Goal: Transaction & Acquisition: Purchase product/service

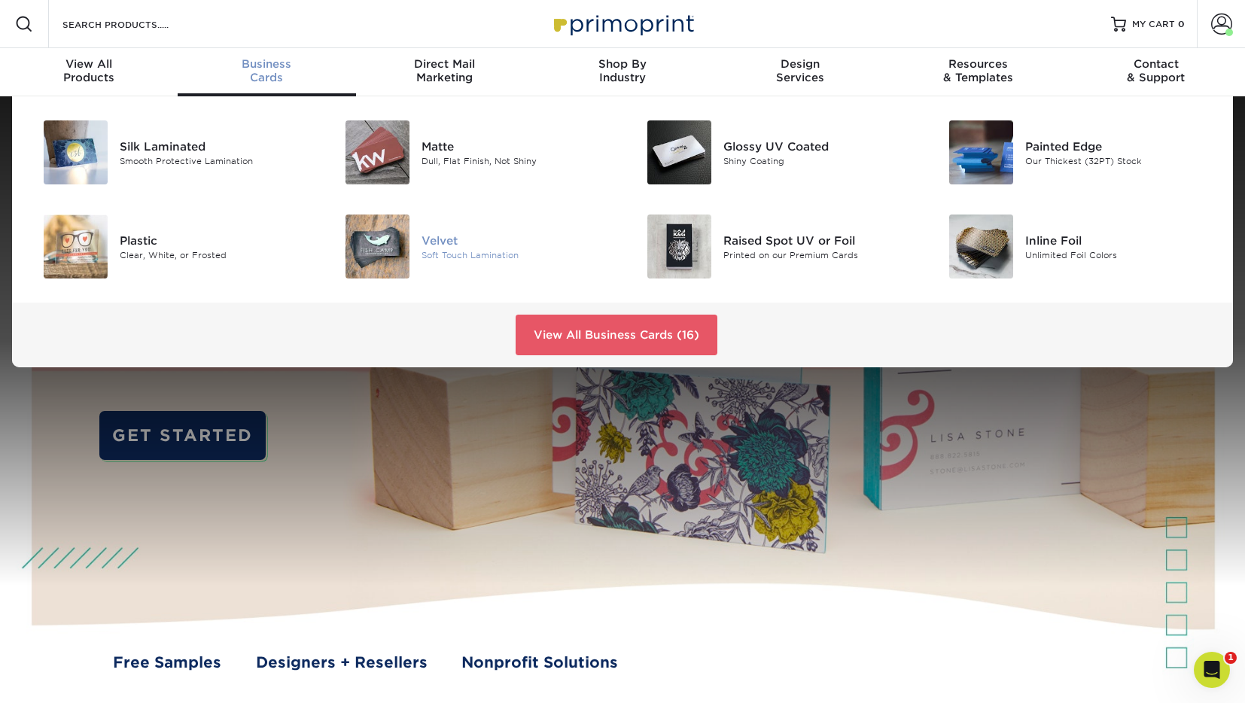
click at [387, 236] on img at bounding box center [378, 247] width 64 height 64
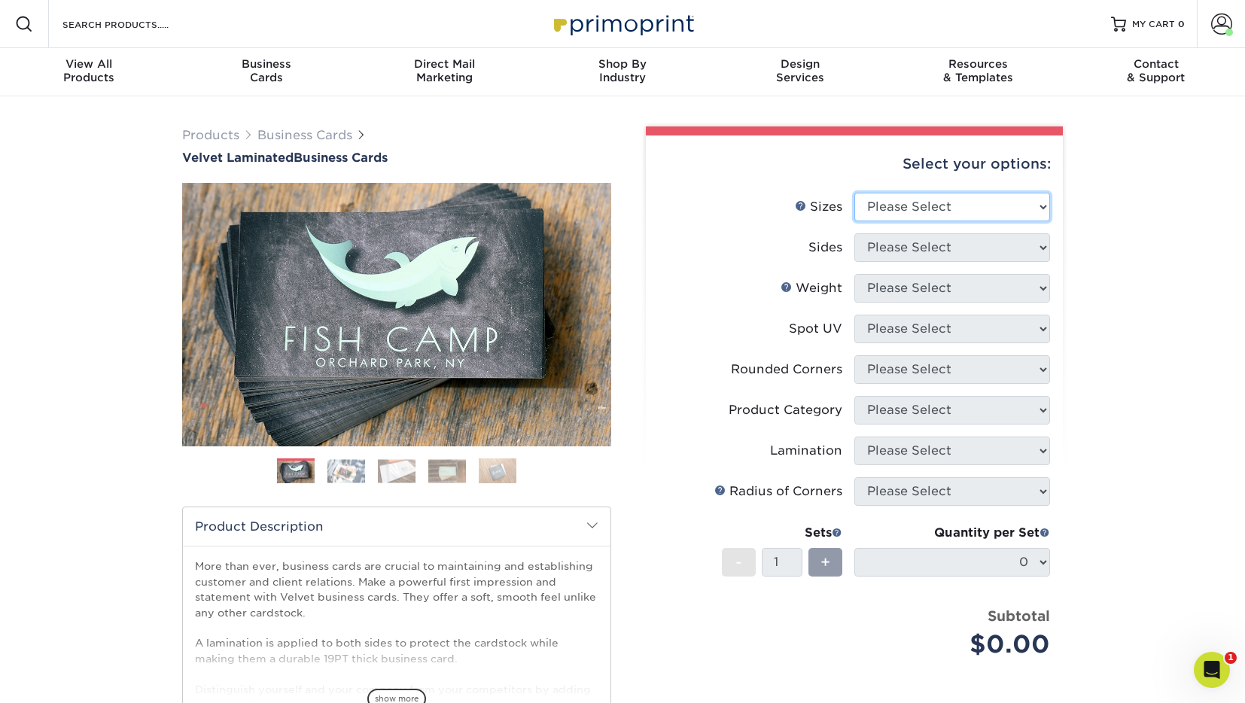
click at [1010, 209] on select "Please Select 1.5" x 3.5" - Mini 1.75" x 3.5" - Mini 2" x 2" - Square 2" x 3" -…" at bounding box center [952, 207] width 196 height 29
select select "2.00x3.50"
click at [979, 251] on select "Please Select Print Both Sides Print Front Only" at bounding box center [952, 247] width 196 height 29
select select "13abbda7-1d64-4f25-8bb2-c179b224825d"
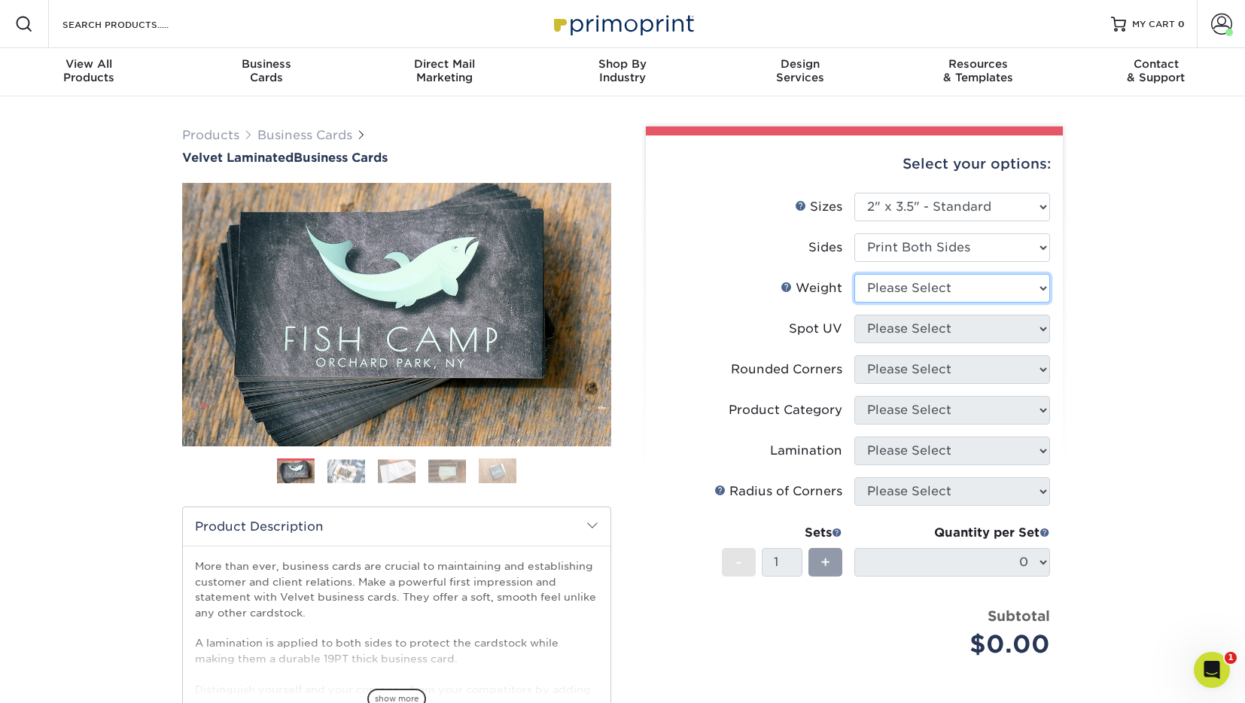
click at [966, 285] on select "Please Select 16PT" at bounding box center [952, 288] width 196 height 29
select select "16PT"
click at [966, 333] on select "Please Select No Spot UV Front and Back (Both Sides) Front Only Back Only" at bounding box center [952, 329] width 196 height 29
select select "3"
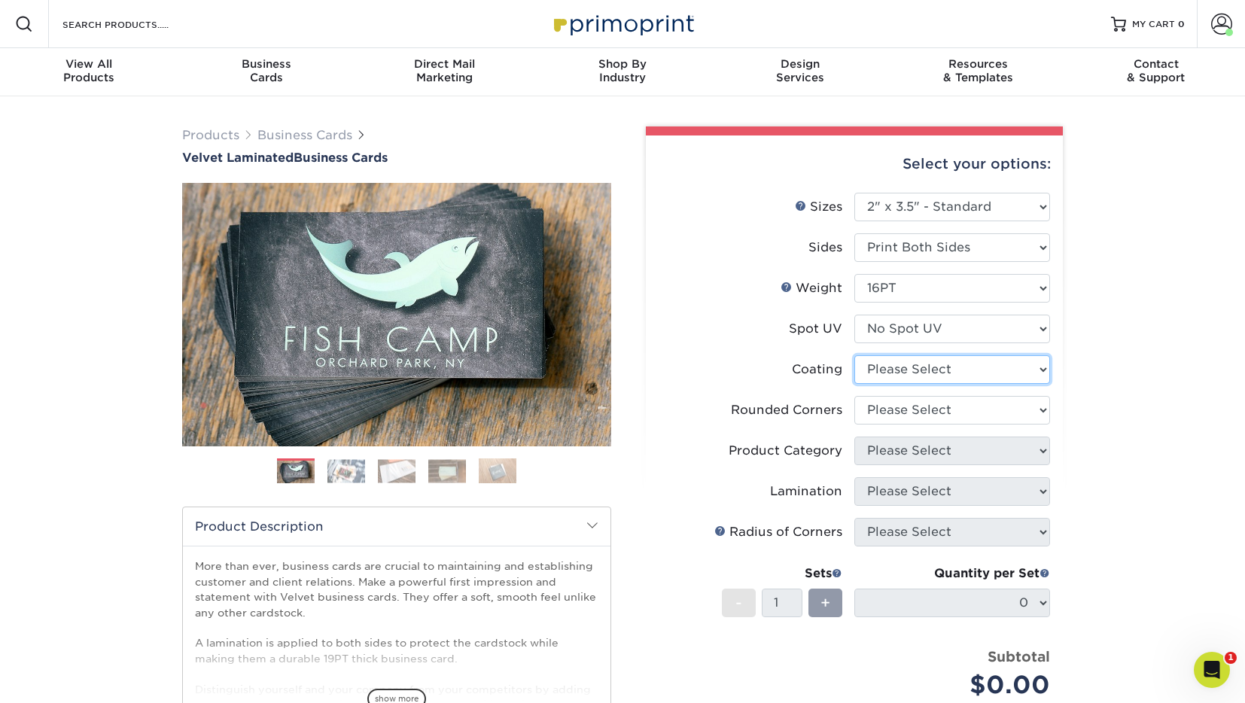
click at [957, 365] on select at bounding box center [952, 369] width 196 height 29
select select "3e7618de-abca-4bda-9f97-8b9129e913d8"
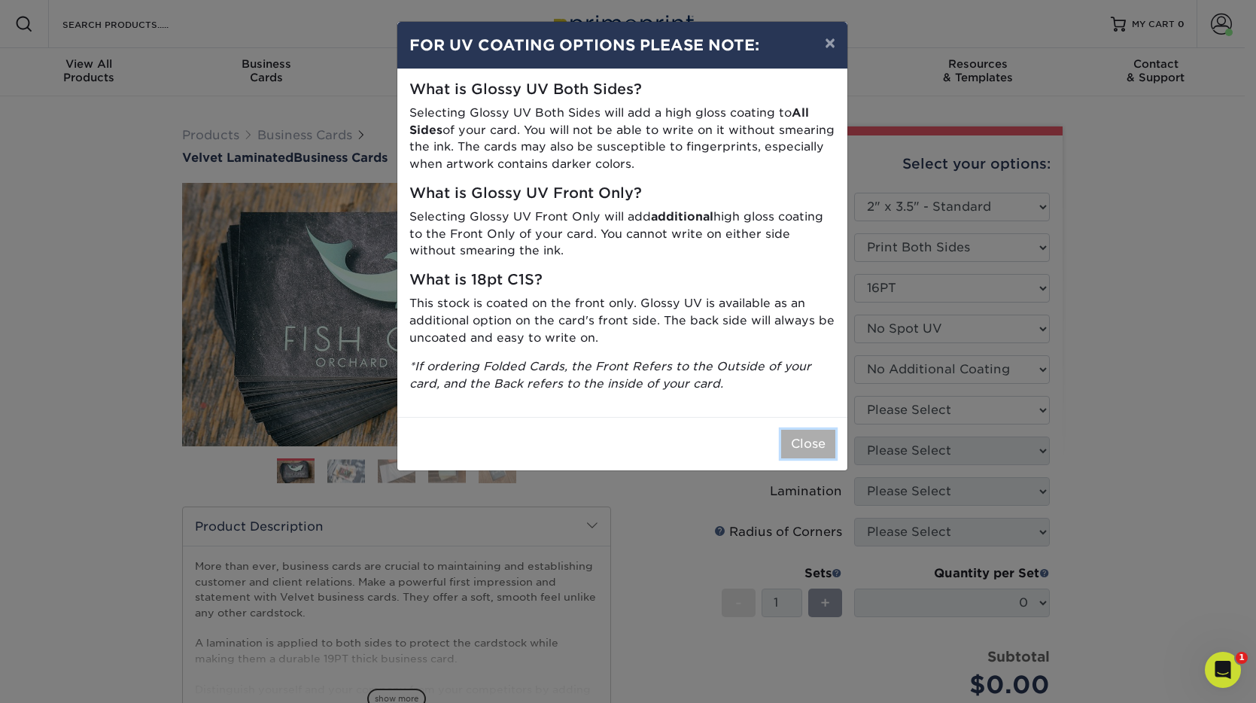
click at [812, 440] on button "Close" at bounding box center [808, 444] width 54 height 29
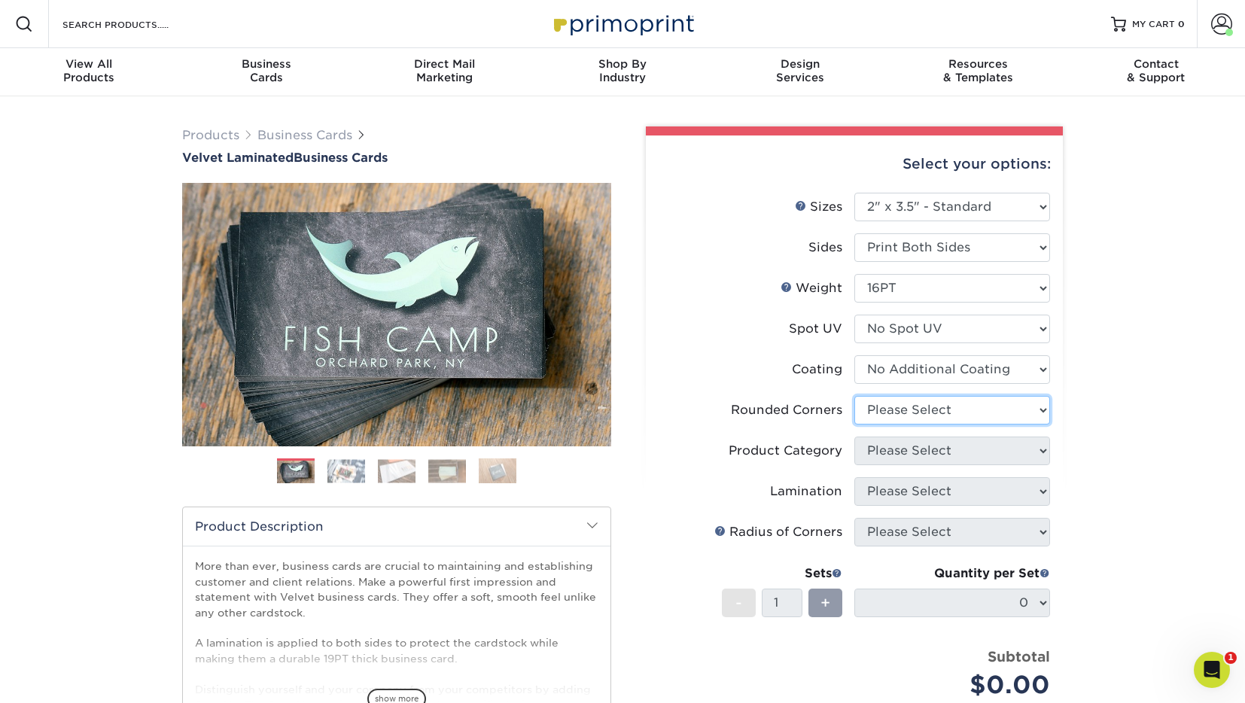
click at [995, 413] on select "Please Select Yes - Round 2 Corners Yes - Round 4 Corners No" at bounding box center [952, 410] width 196 height 29
select select "7672df9e-0e0a-464d-8e1f-920c575e4da3"
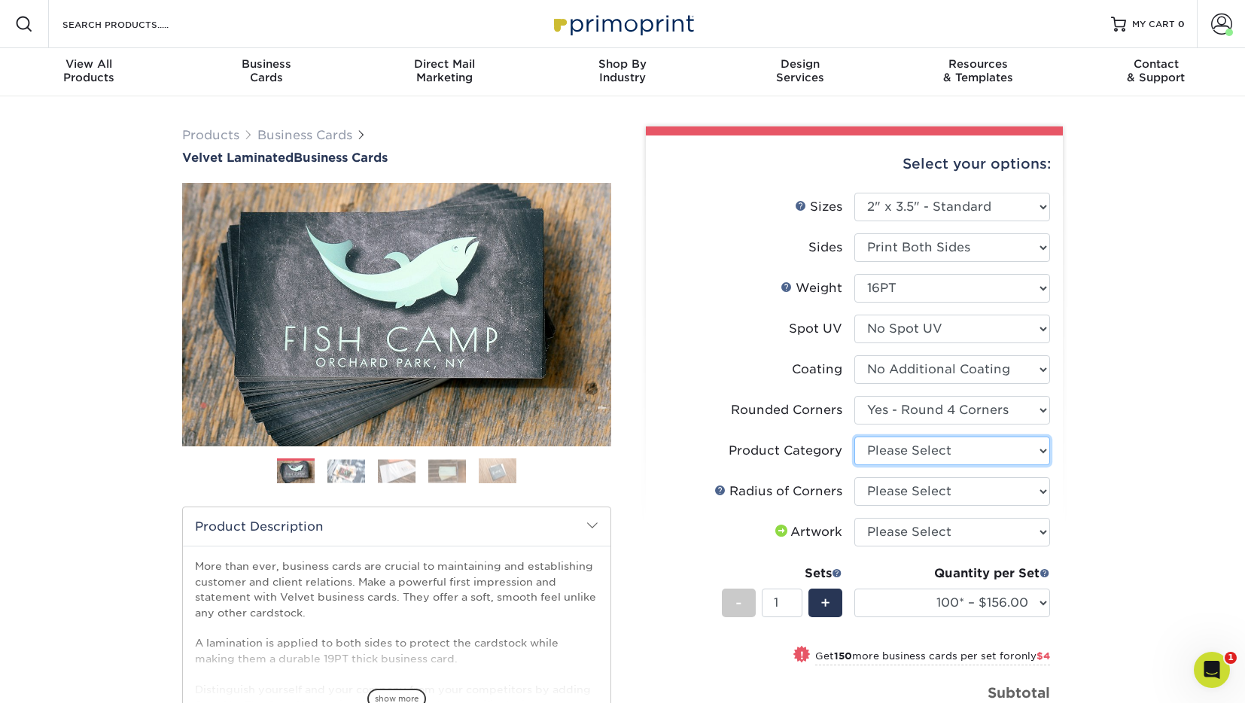
click at [961, 449] on select "Please Select Business Cards" at bounding box center [952, 451] width 196 height 29
select select "3b5148f1-0588-4f88-a218-97bcfdce65c1"
click at [946, 487] on select "Please Select Rounded 1/8" Rounded 1/4"" at bounding box center [952, 491] width 196 height 29
select select "589680c7-ee9a-431b-9d12-d7aeb1386a97"
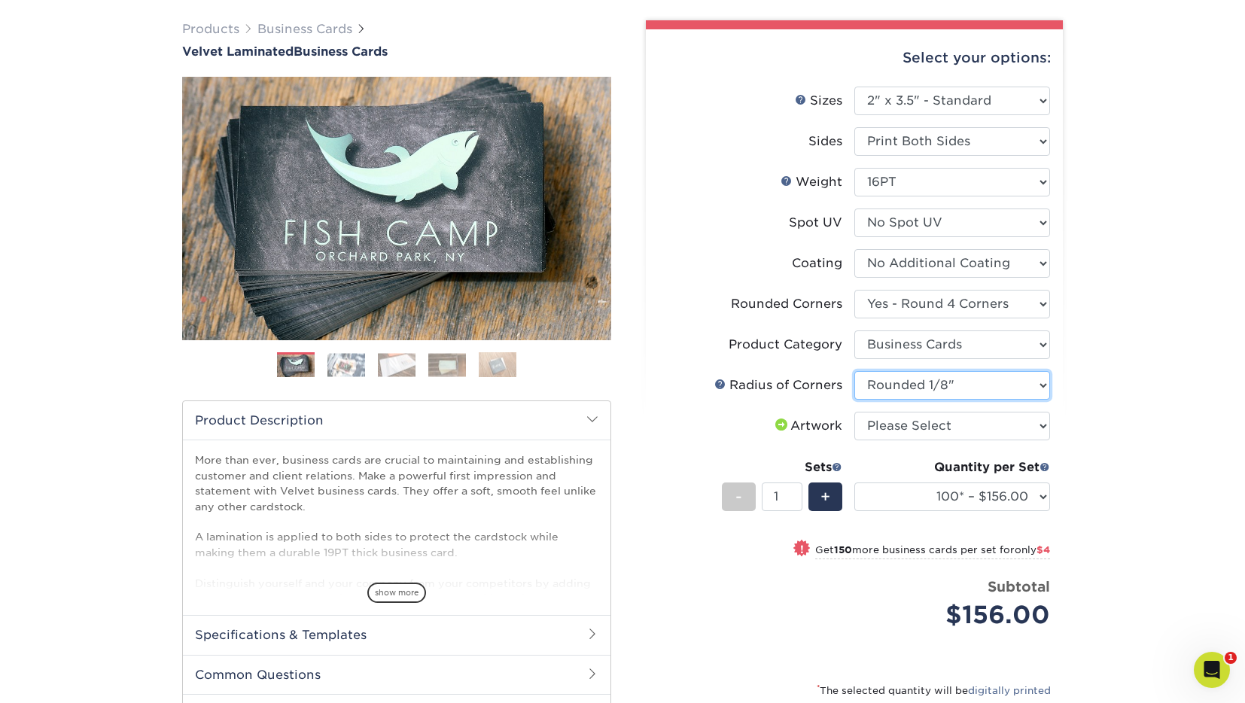
scroll to position [138, 0]
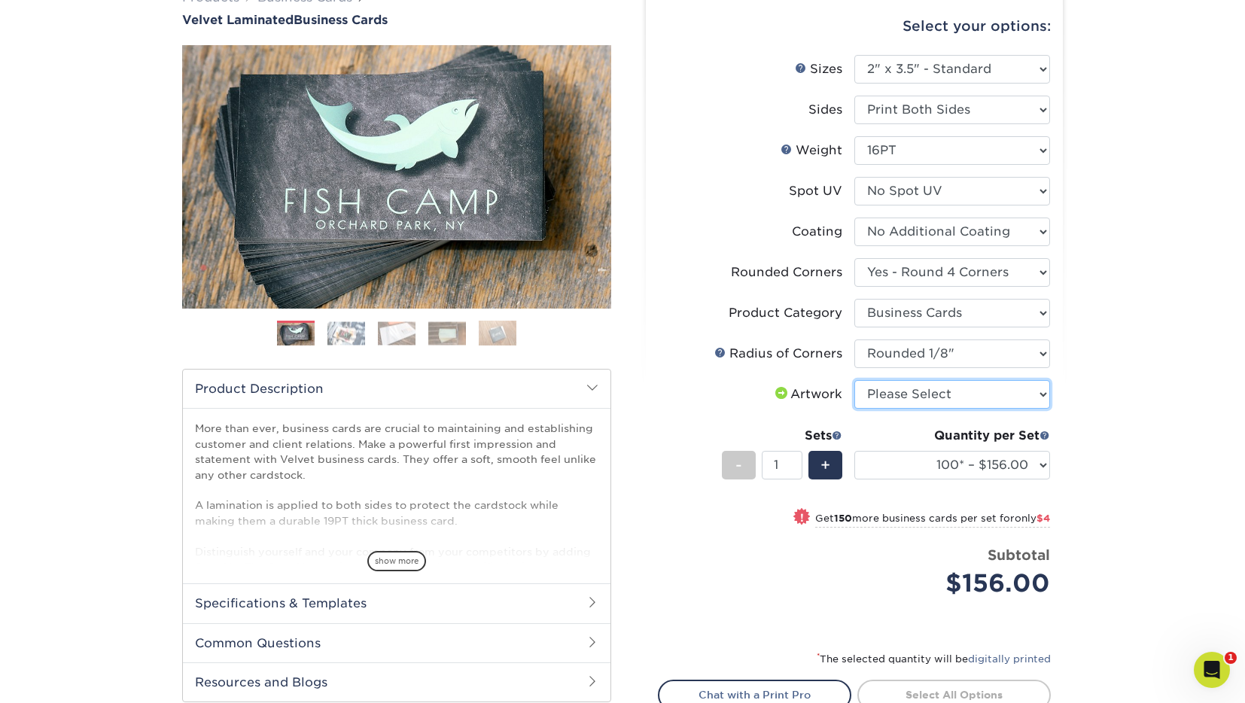
click at [949, 394] on select "Please Select I will upload files I need a design - $100" at bounding box center [952, 394] width 196 height 29
select select "upload"
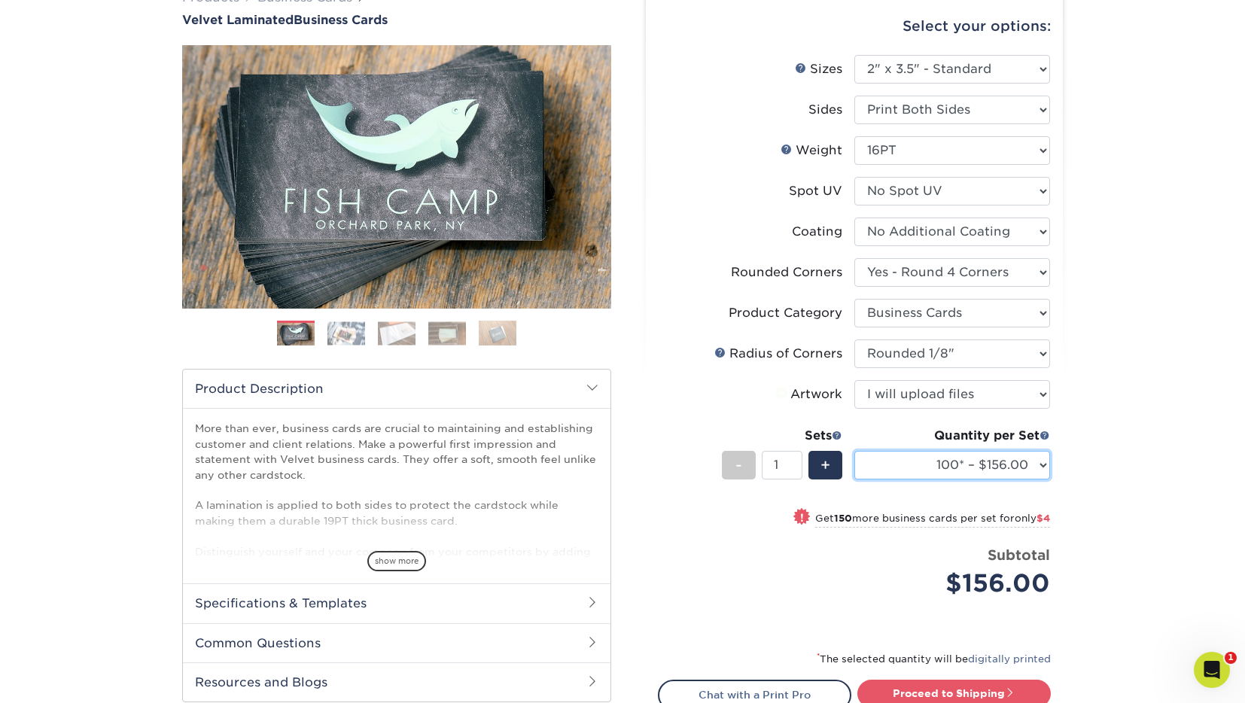
click at [931, 458] on select "100* – $156.00 250* – $160.00 500 – $164.00 1000 – $184.00 2500 – $435.00 5000 …" at bounding box center [952, 465] width 196 height 29
select select "500 – $164.00"
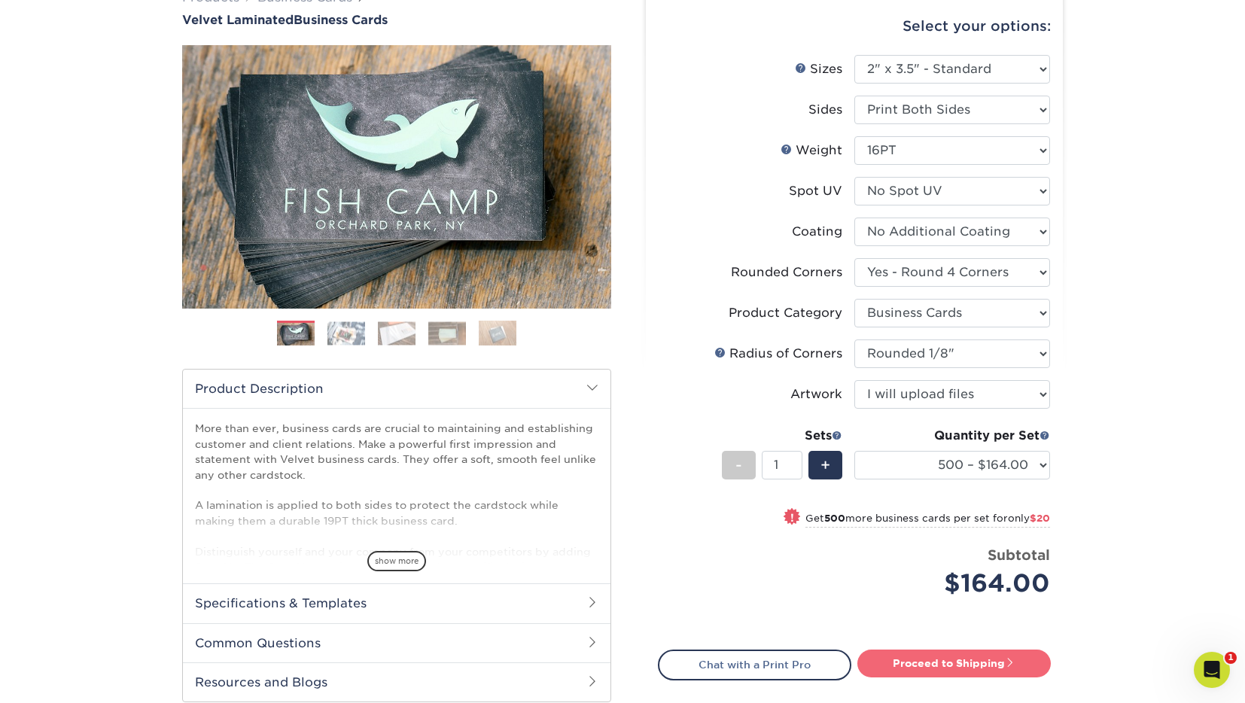
click at [946, 668] on link "Proceed to Shipping" at bounding box center [953, 663] width 193 height 27
type input "Set 1"
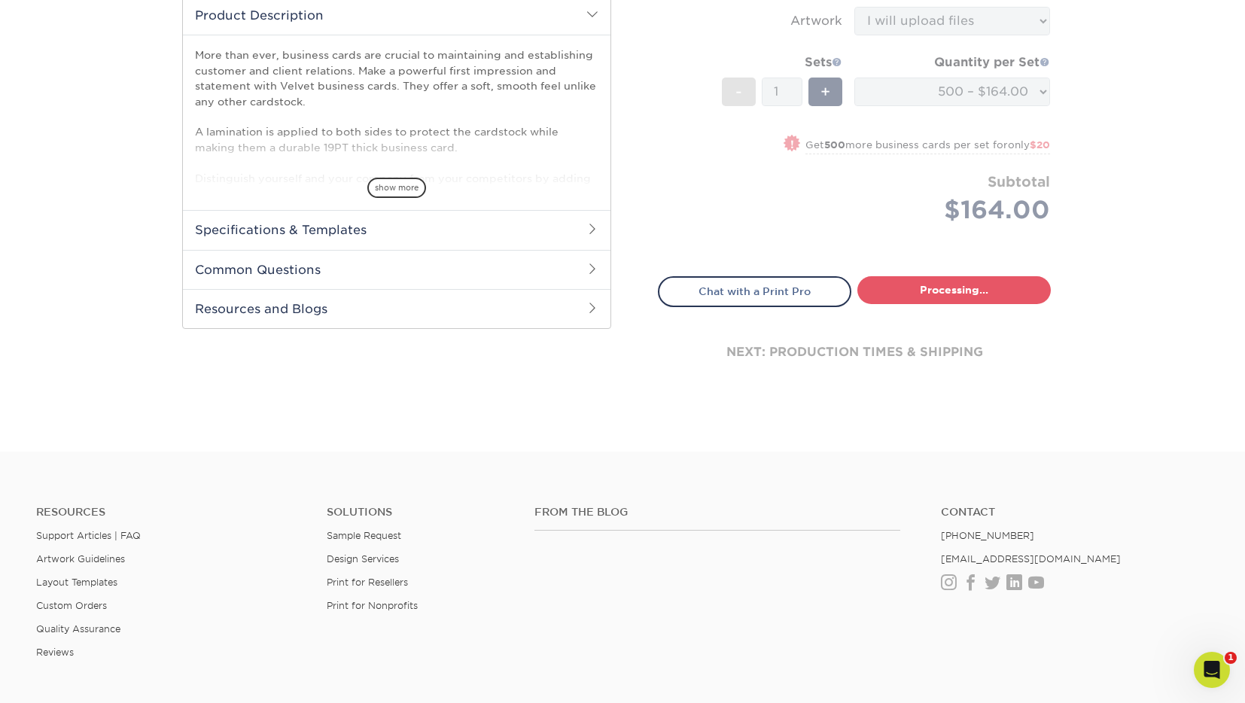
select select "e8c18a69-d6a6-4da7-8aa2-c32e6cda6507"
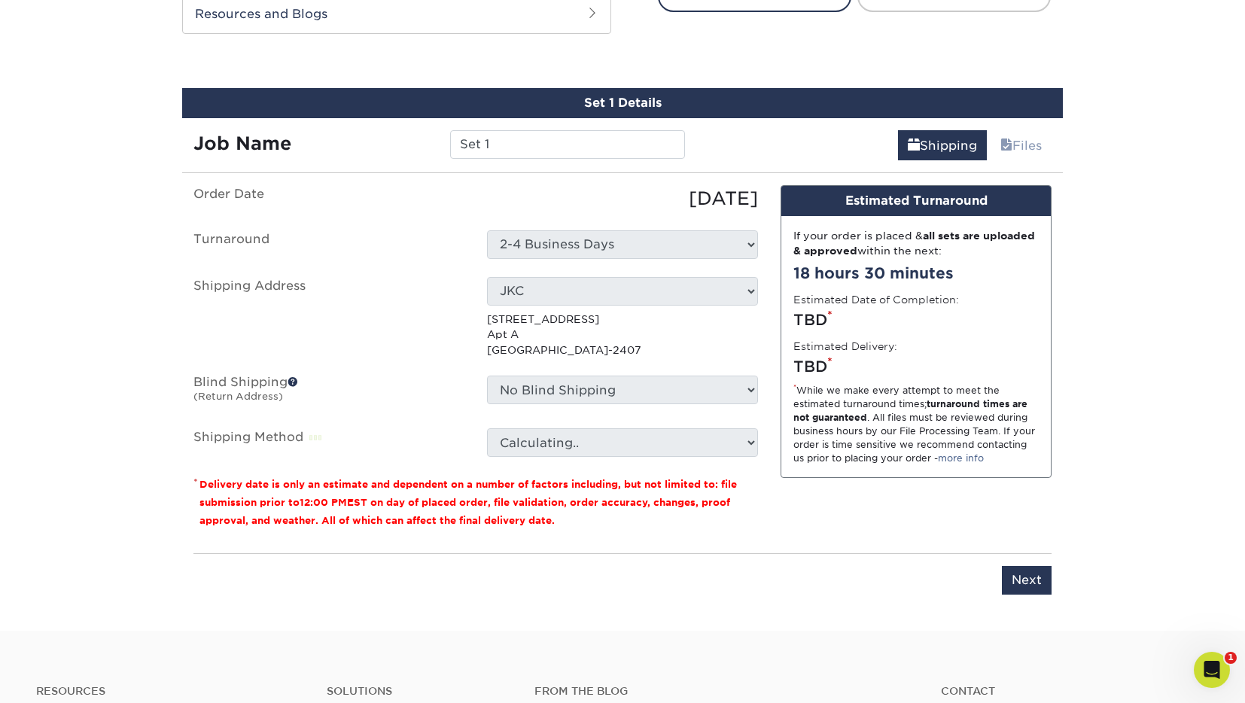
scroll to position [828, 0]
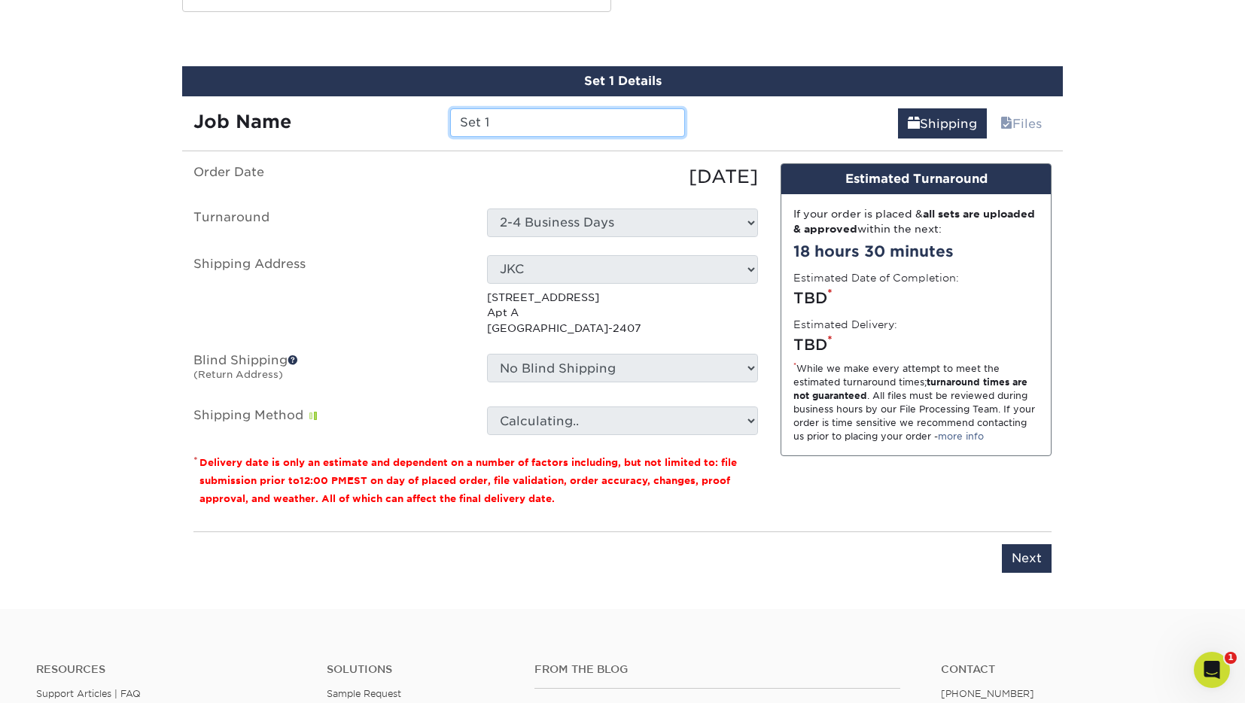
drag, startPoint x: 495, startPoint y: 120, endPoint x: 379, endPoint y: 113, distance: 116.1
click at [379, 113] on div "Job Name Set 1" at bounding box center [439, 122] width 514 height 29
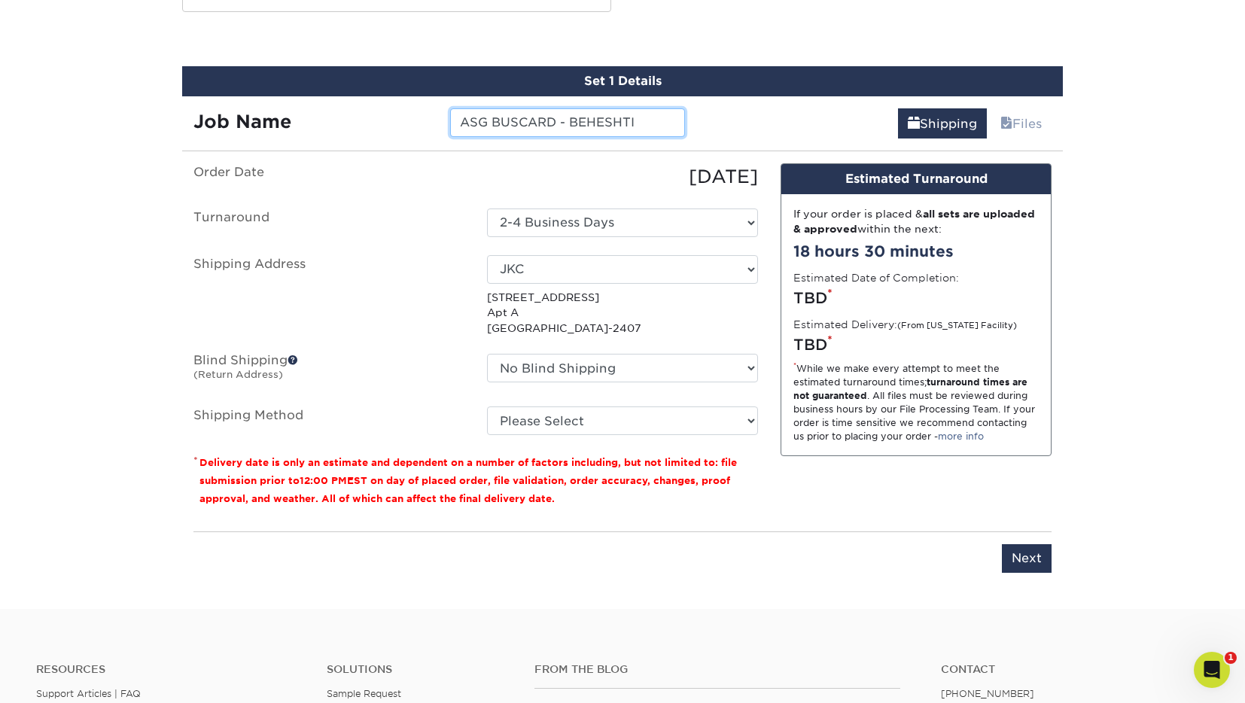
type input "ASG BUSCARD - BEHESHTI"
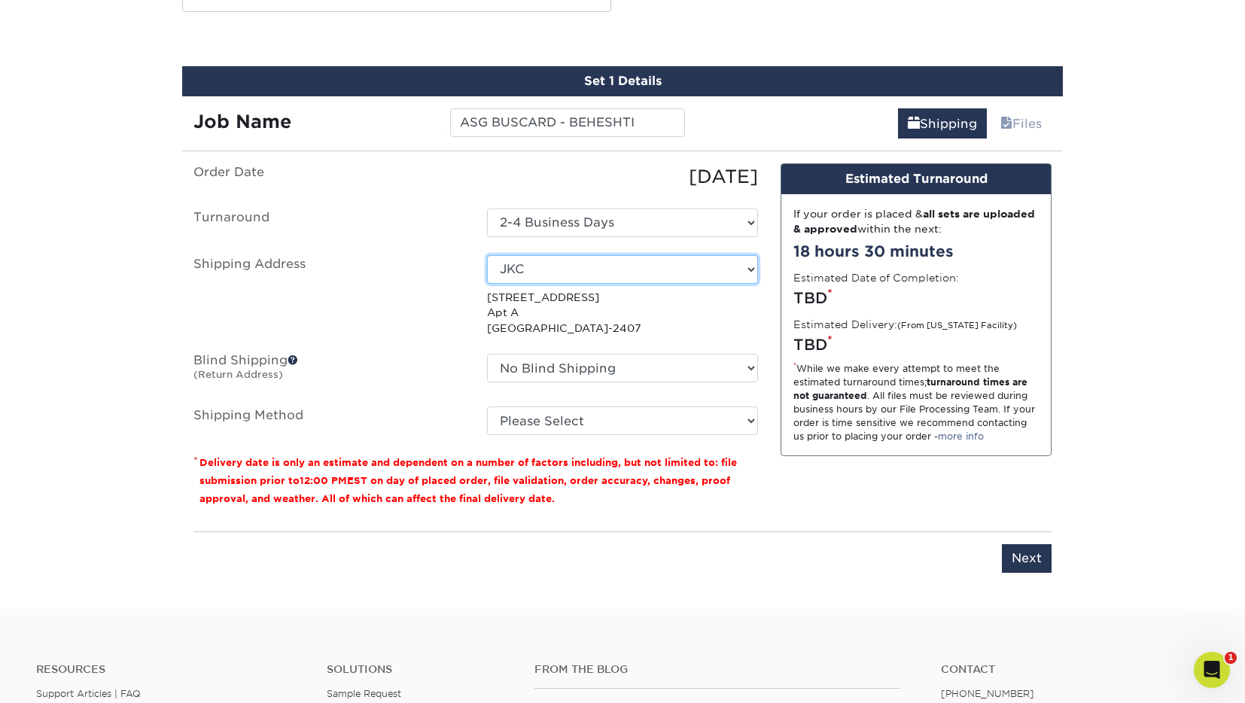
click at [691, 270] on select "Select One ASD DARCY ASG - NAJARIAN ASG - Osvaldo Alvarez ASG ABEE ASG ATKINSON…" at bounding box center [622, 269] width 271 height 29
select select "98130"
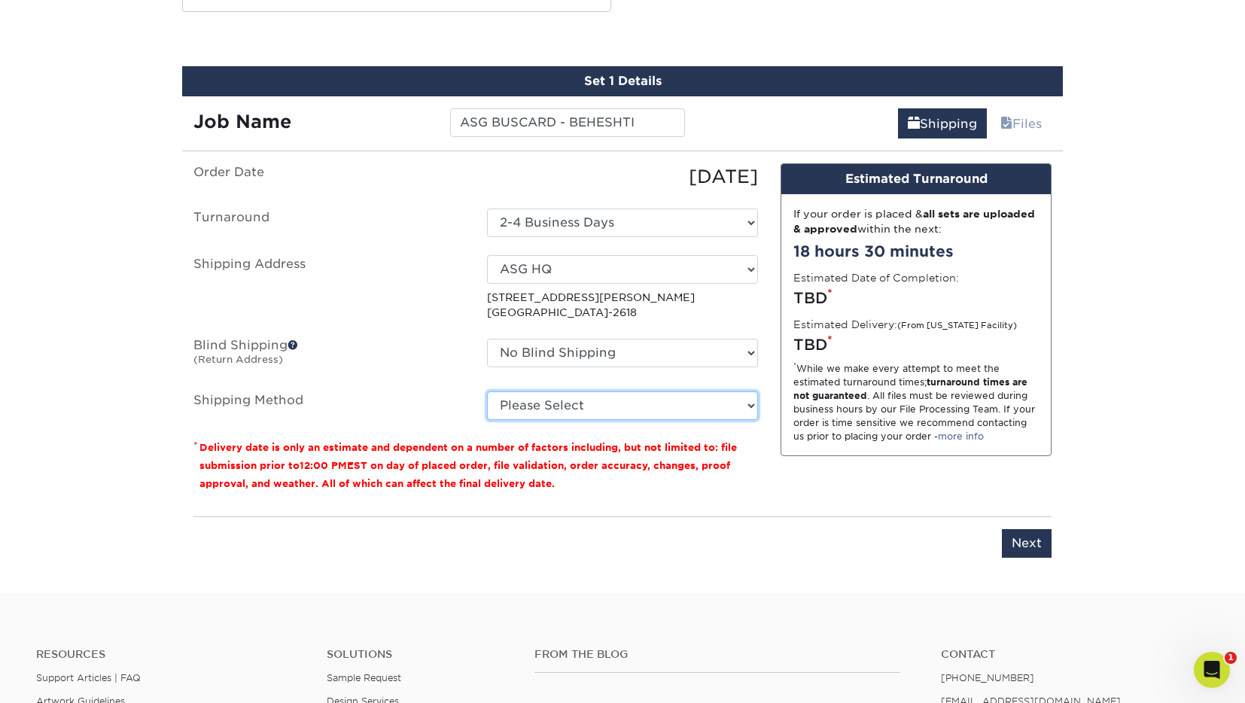
click at [695, 405] on select "Please Select Ground Shipping (+$8.96) 3 Day Shipping Service (+$15.33) 2 Day A…" at bounding box center [622, 405] width 271 height 29
select select "03"
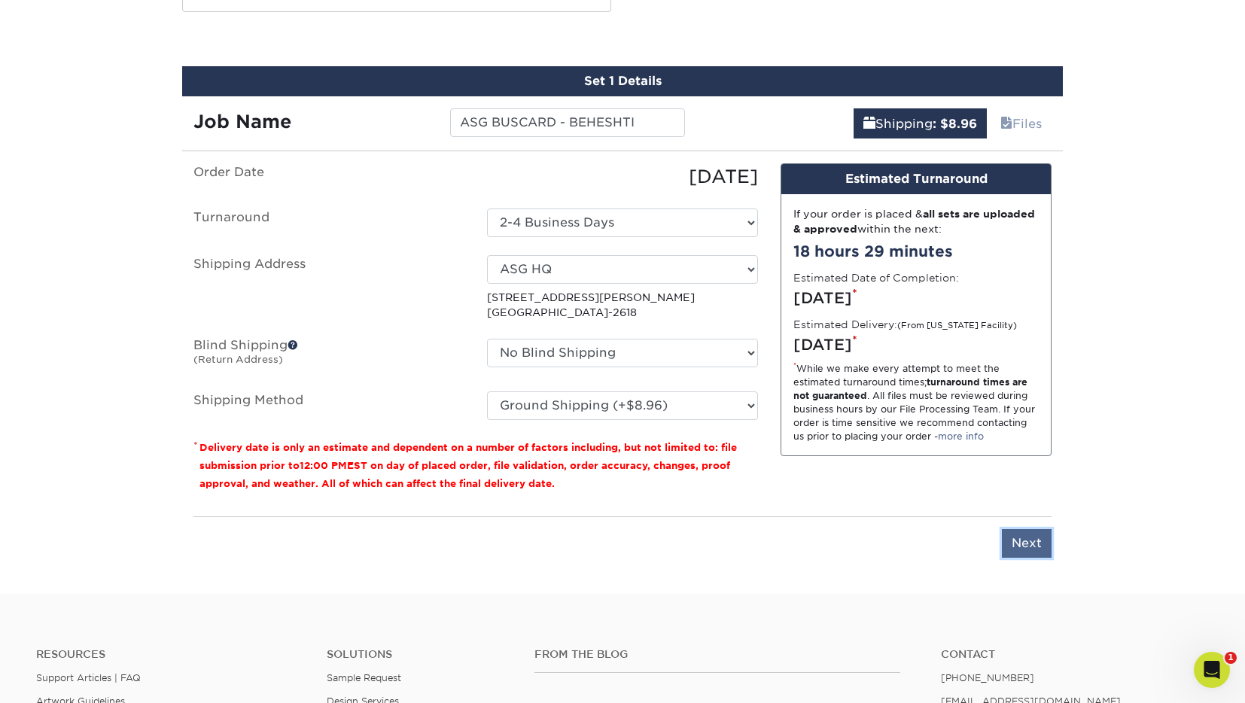
click at [1022, 549] on input "Next" at bounding box center [1027, 543] width 50 height 29
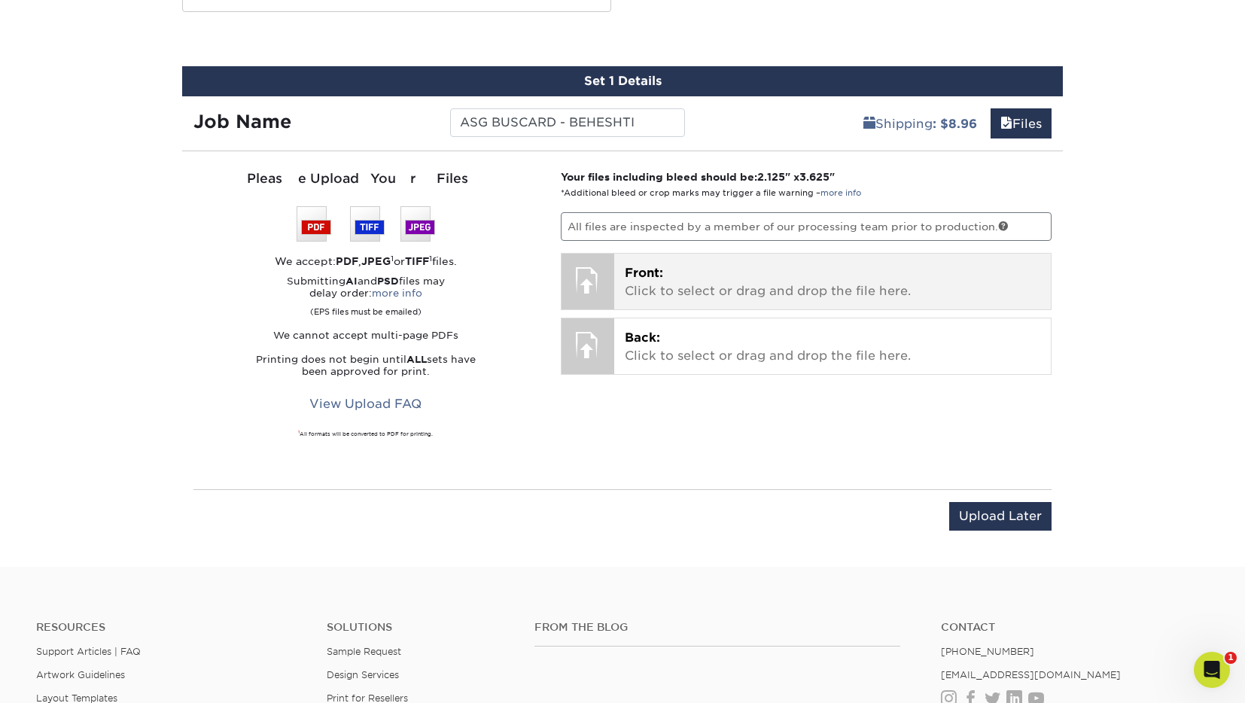
click at [649, 285] on p "Front: Click to select or drag and drop the file here." at bounding box center [833, 282] width 416 height 36
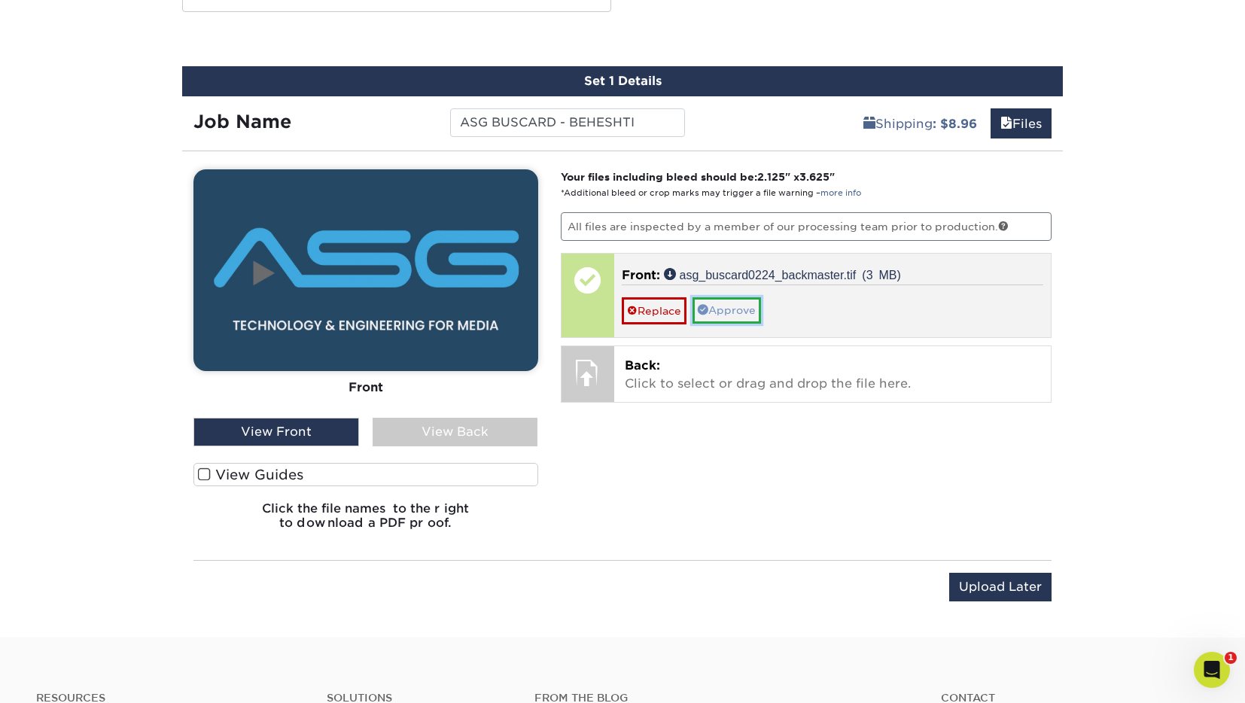
click at [746, 309] on link "Approve" at bounding box center [727, 310] width 69 height 26
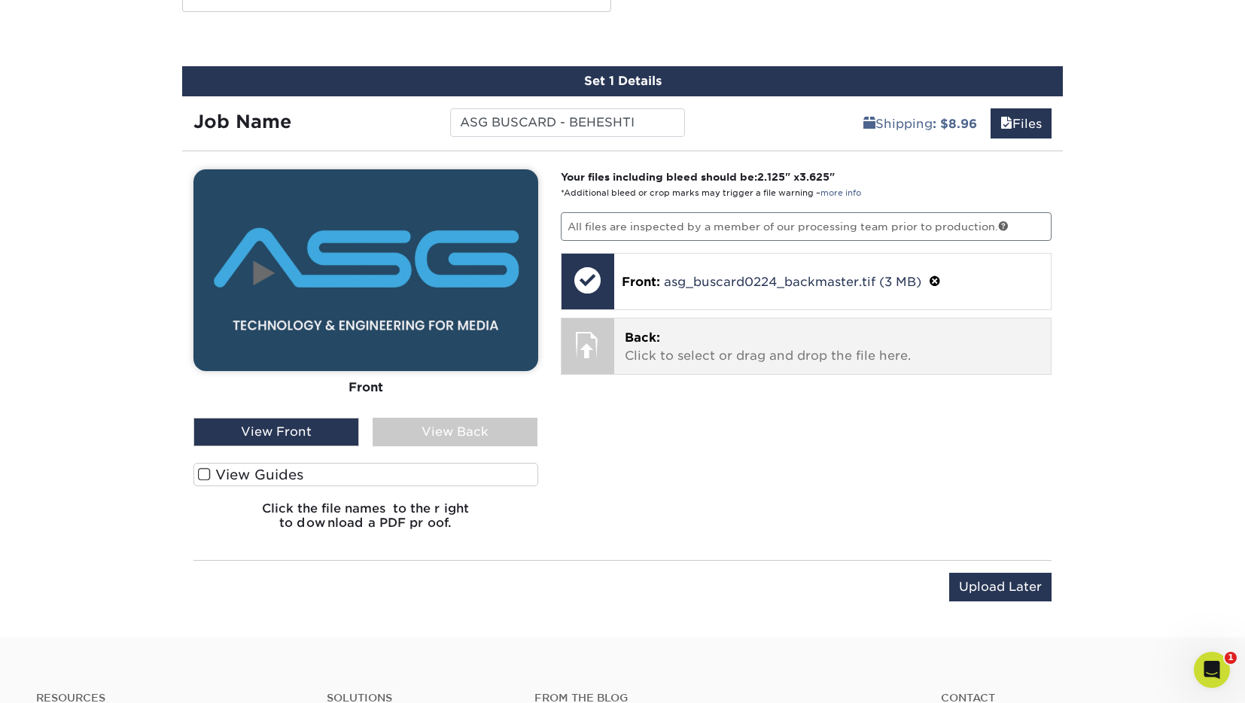
click at [732, 349] on p "Back: Click to select or drag and drop the file here." at bounding box center [833, 347] width 416 height 36
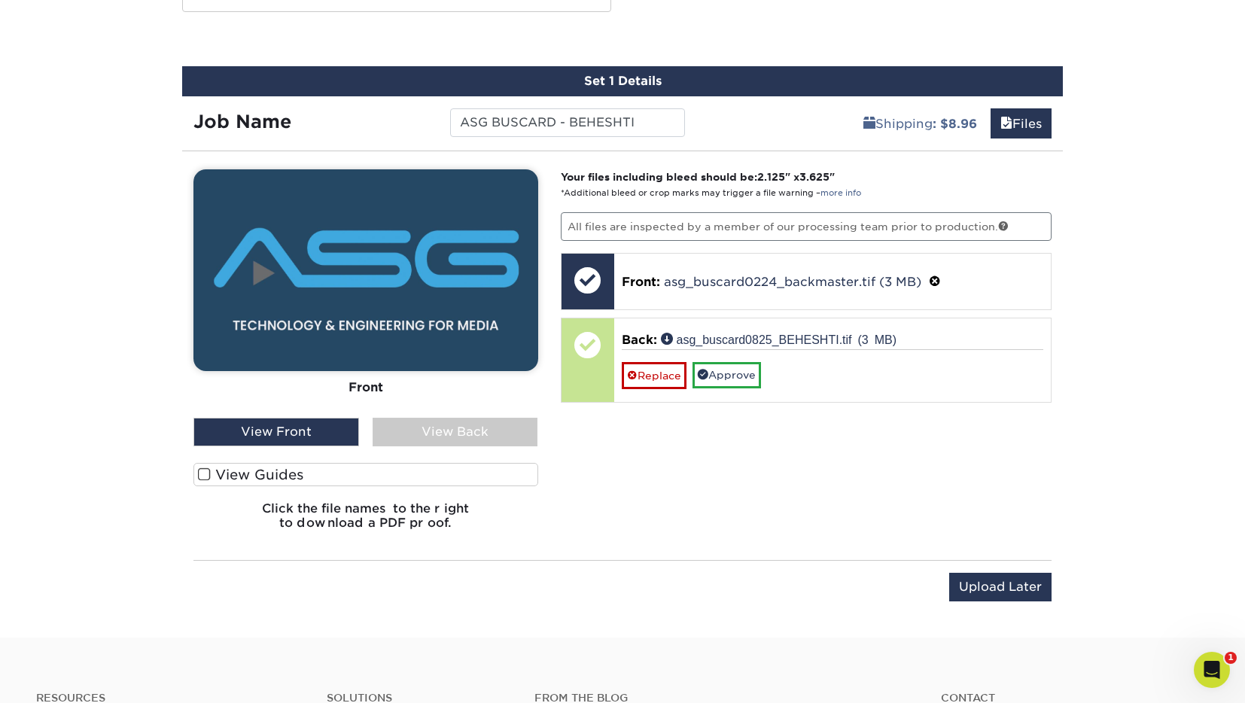
click at [483, 431] on div "View Back" at bounding box center [456, 432] width 166 height 29
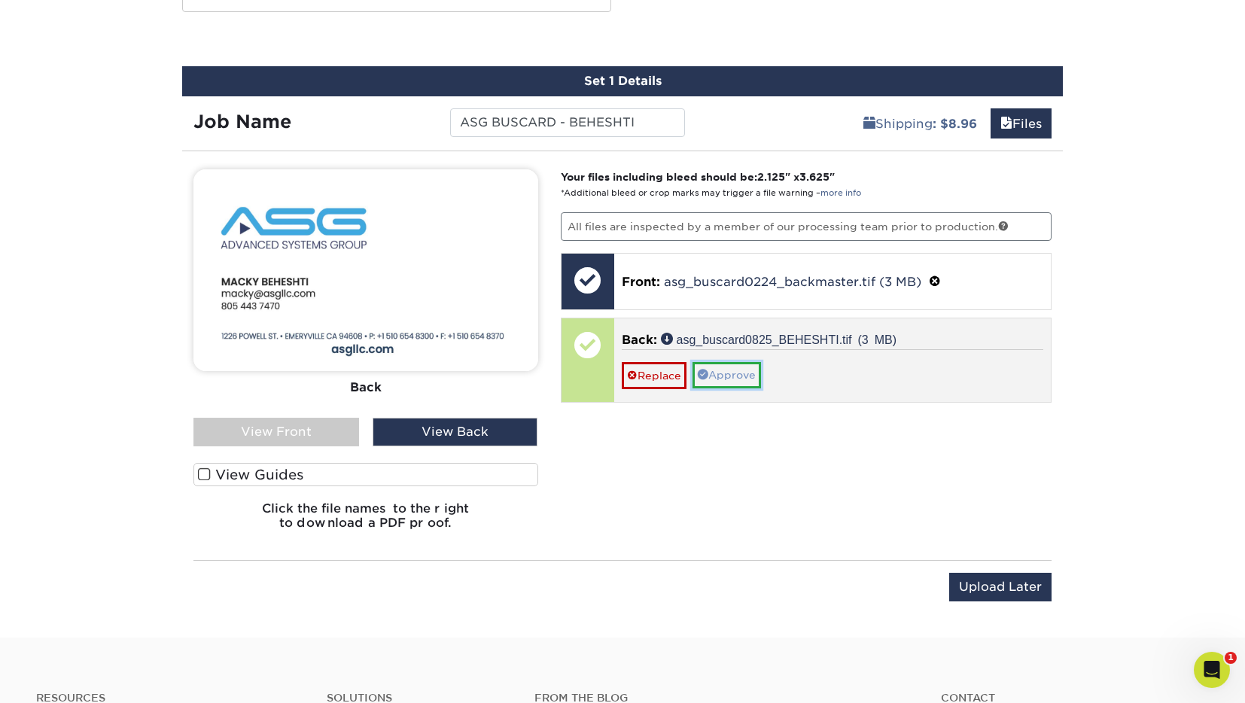
click at [747, 374] on link "Approve" at bounding box center [727, 375] width 69 height 26
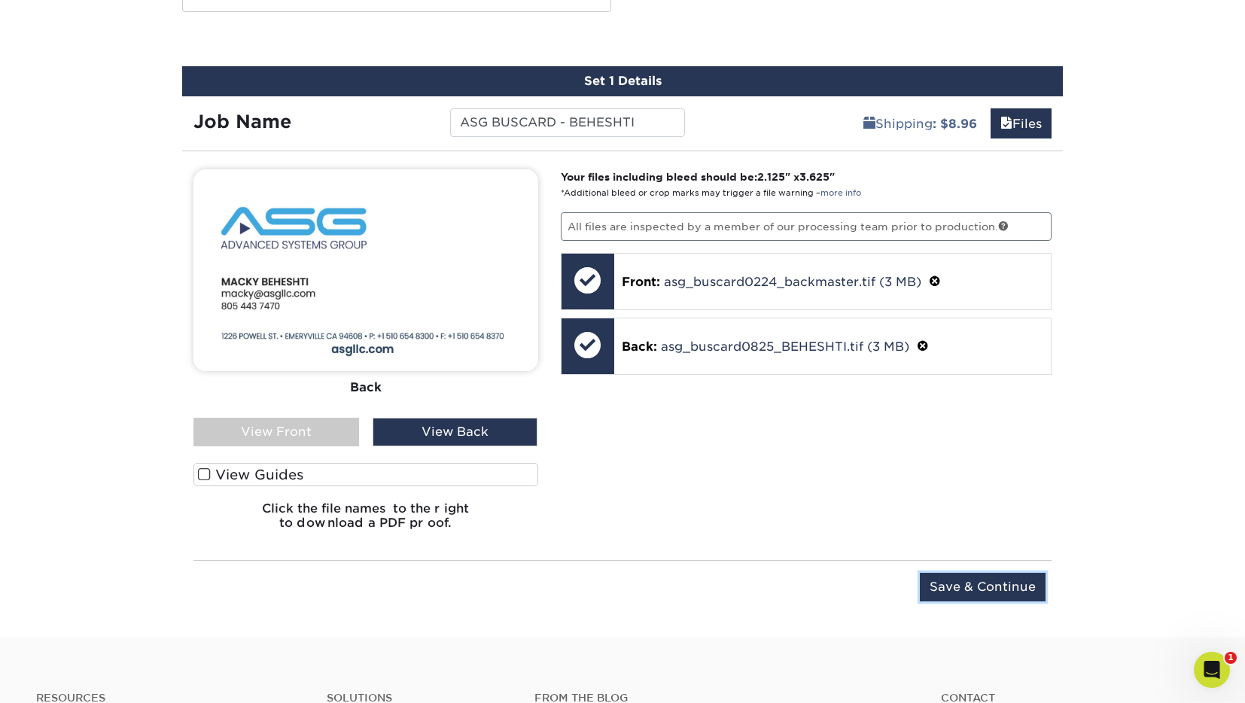
click at [984, 586] on input "Save & Continue" at bounding box center [983, 587] width 126 height 29
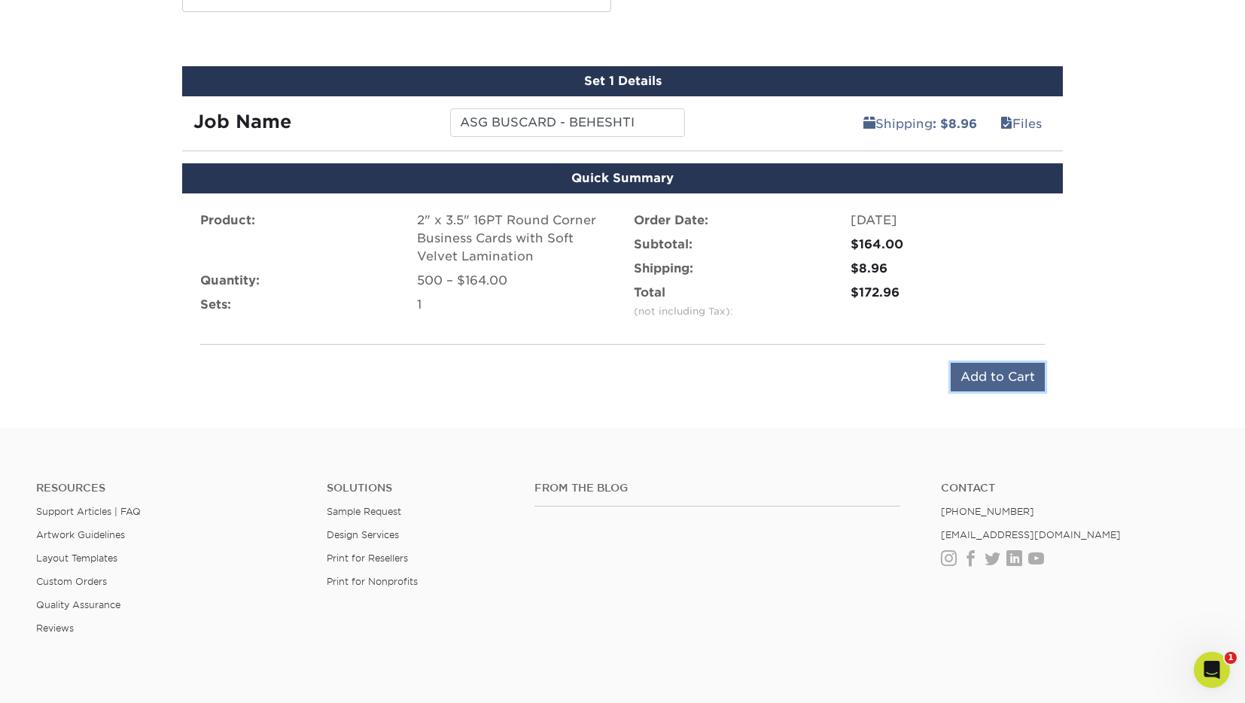
click at [1002, 371] on input "Add to Cart" at bounding box center [998, 377] width 94 height 29
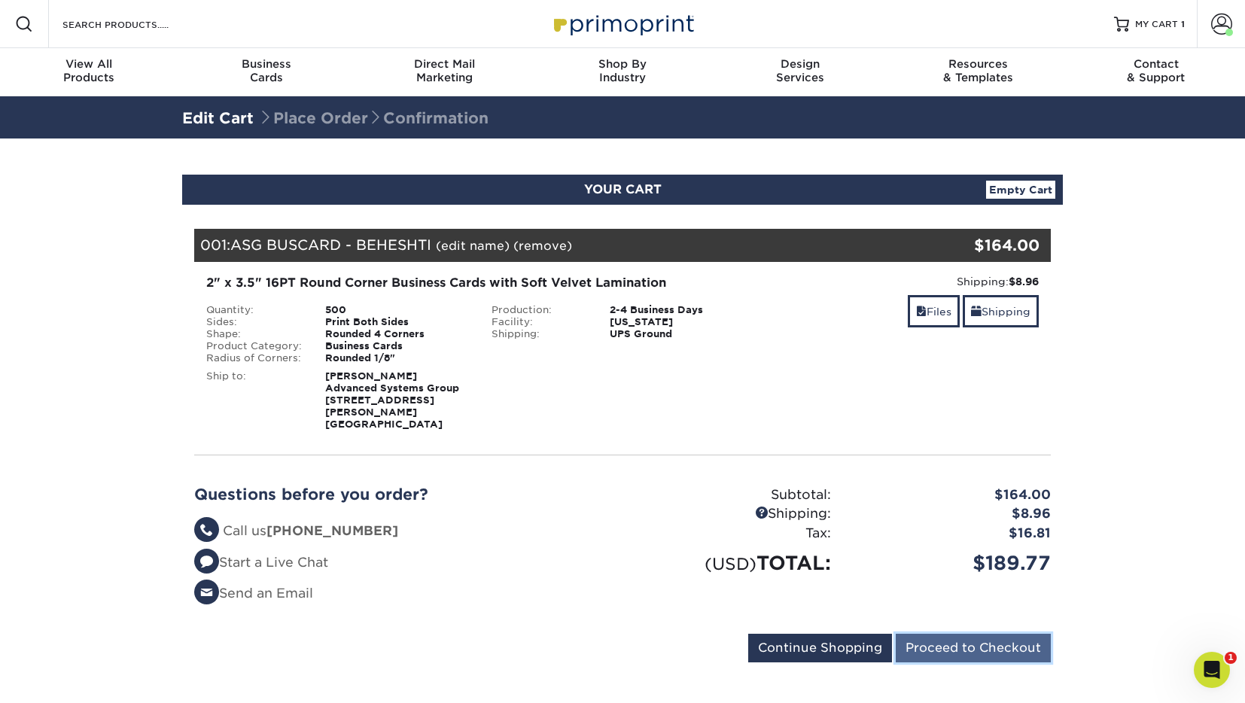
click at [967, 636] on input "Proceed to Checkout" at bounding box center [973, 648] width 155 height 29
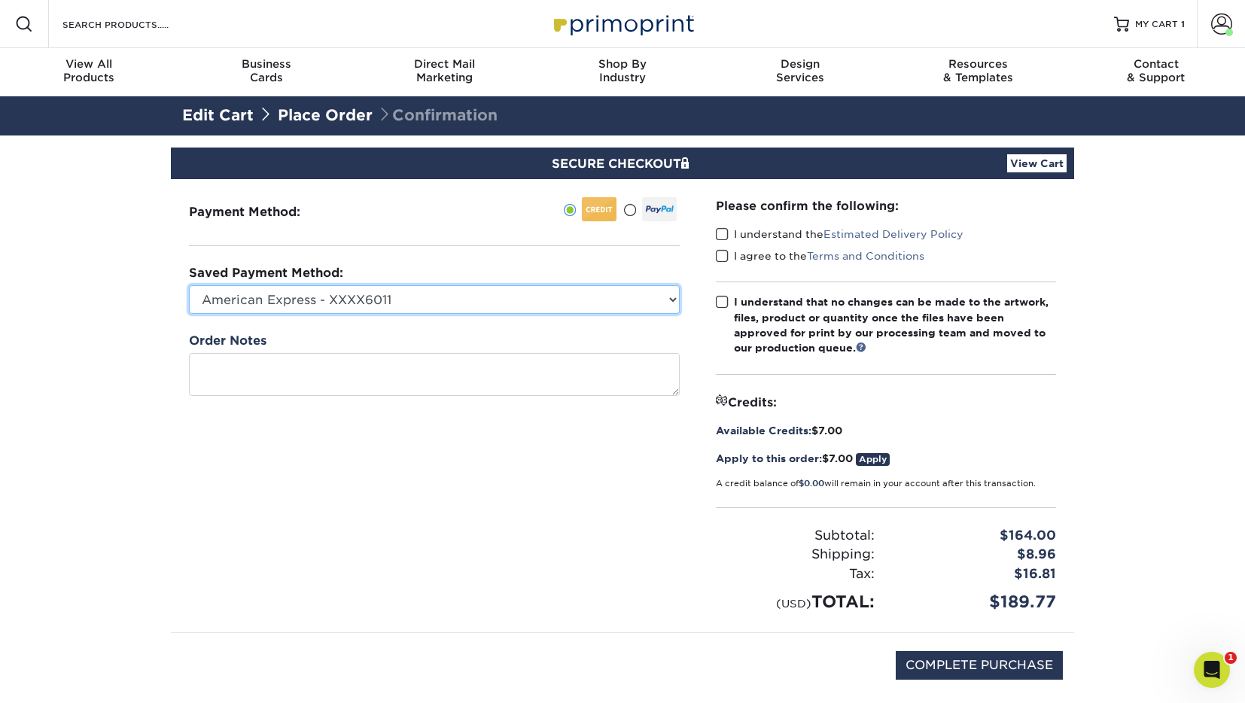
click at [419, 298] on select "American Express - XXXX6011 MasterCard - XXXX1475 MasterCard - XXXX1475 New Cre…" at bounding box center [434, 299] width 491 height 29
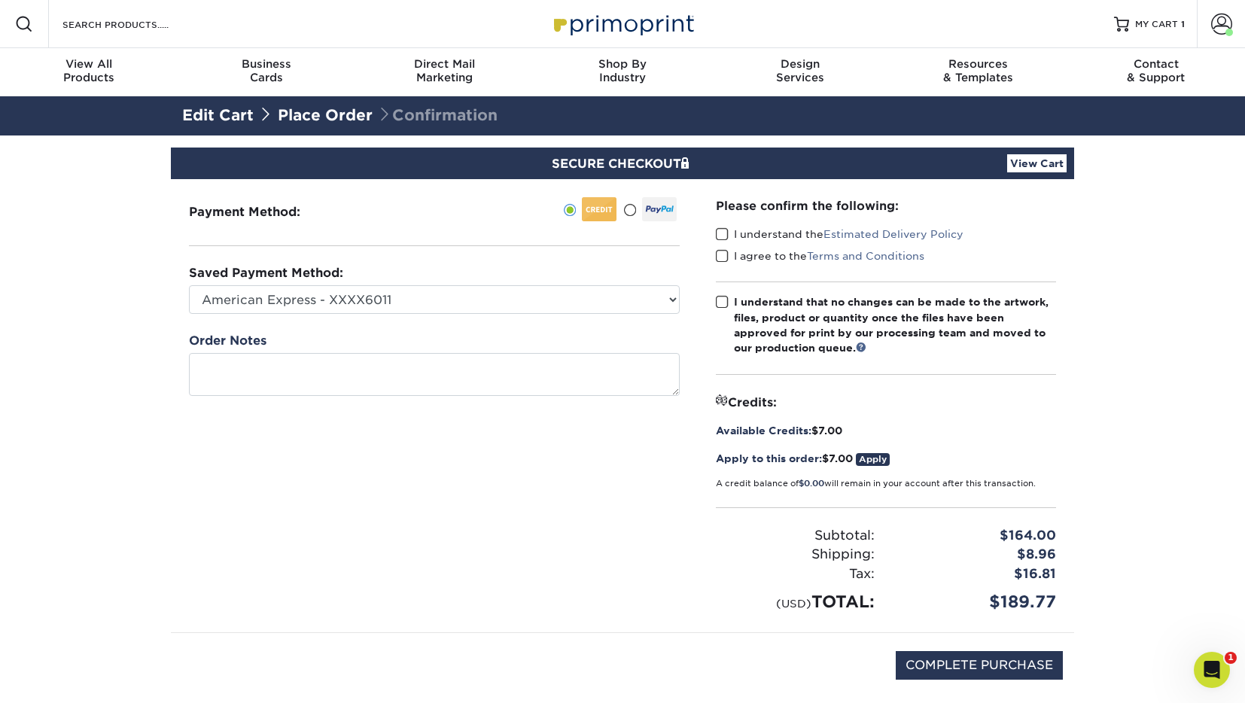
click at [726, 230] on span at bounding box center [722, 234] width 13 height 14
click at [0, 0] on input "I understand the Estimated Delivery Policy" at bounding box center [0, 0] width 0 height 0
click at [724, 253] on span at bounding box center [722, 256] width 13 height 14
click at [0, 0] on input "I agree to the Terms and Conditions" at bounding box center [0, 0] width 0 height 0
click at [722, 305] on span at bounding box center [722, 302] width 13 height 14
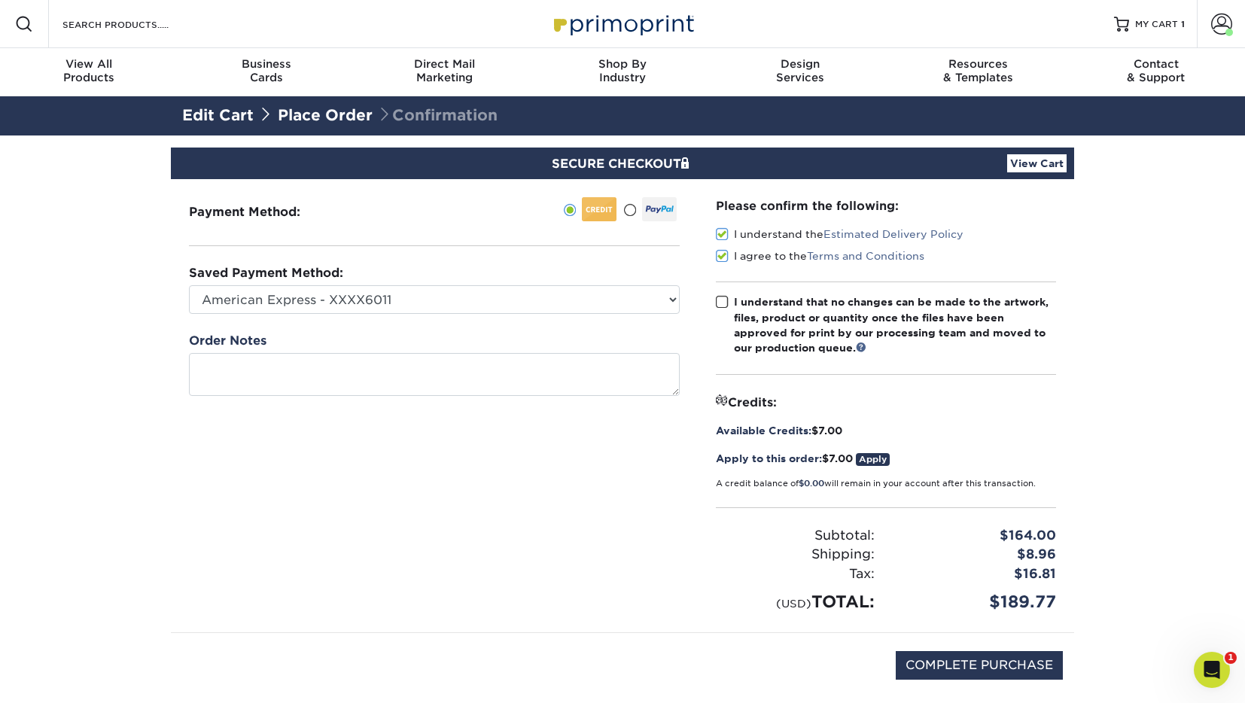
click at [0, 0] on input "I understand that no changes can be made to the artwork, files, product or quan…" at bounding box center [0, 0] width 0 height 0
click at [967, 670] on input "COMPLETE PURCHASE" at bounding box center [979, 665] width 167 height 29
type input "PROCESSING, PLEASE WAIT..."
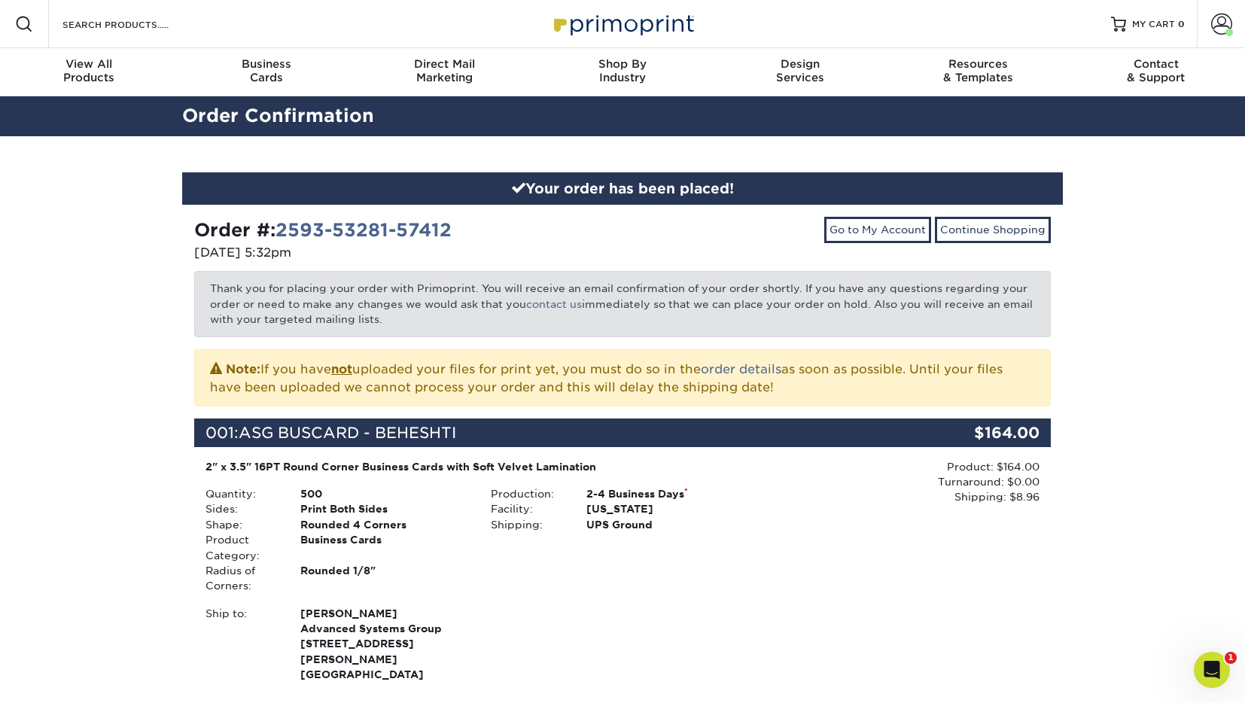
drag, startPoint x: 196, startPoint y: 227, endPoint x: 446, endPoint y: 662, distance: 502.2
click at [446, 662] on div "Order #: 2593-53281-57412 [DATE] 5:32pm Go to My Account Continue Shopping Than…" at bounding box center [622, 574] width 857 height 714
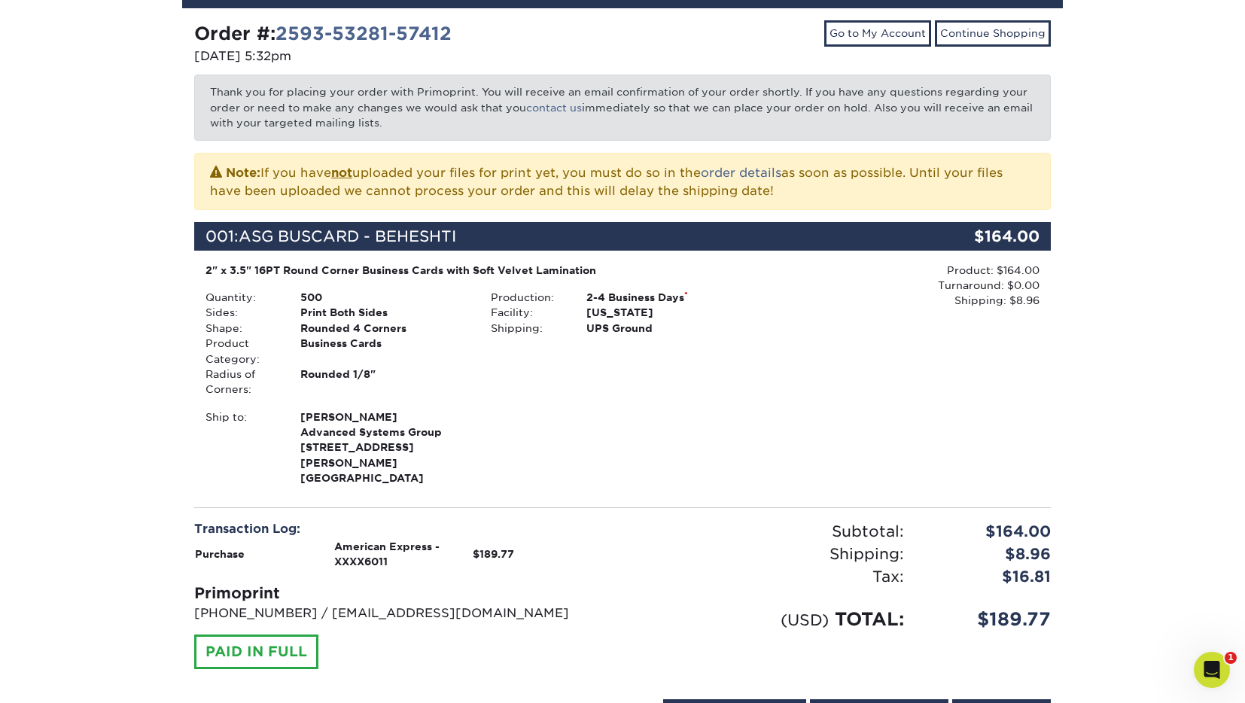
scroll to position [272, 0]
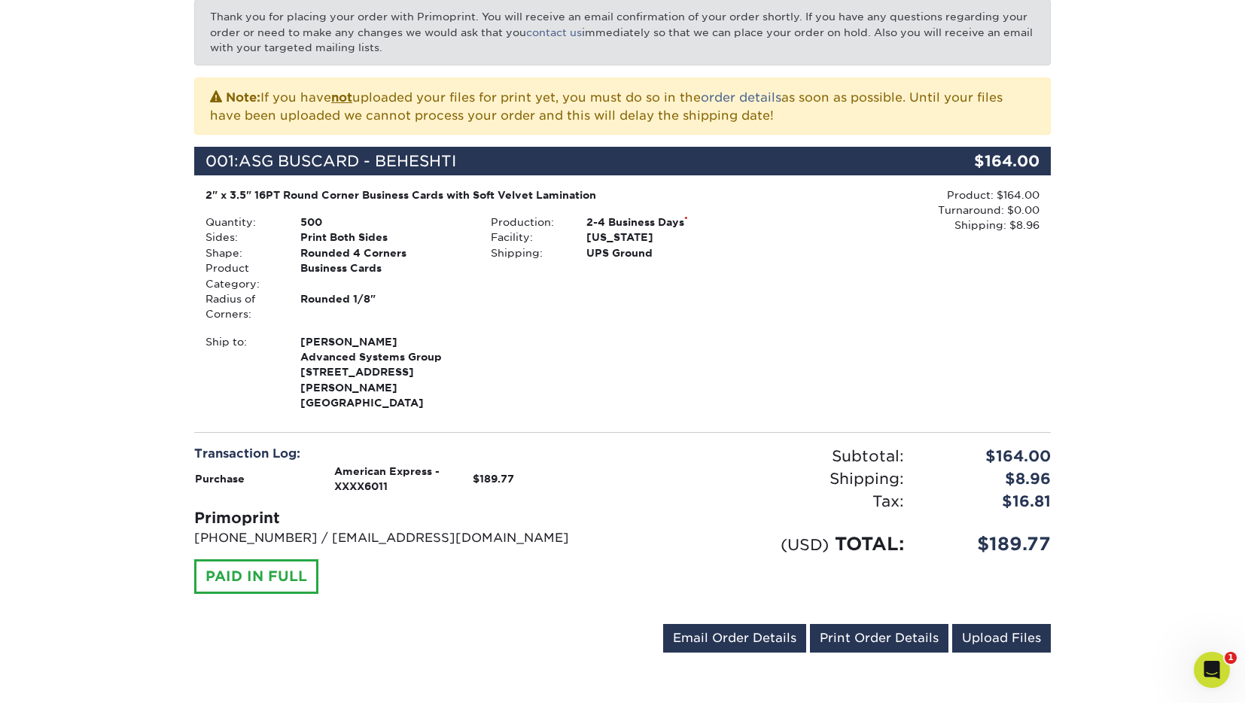
copy div "Order #: 2593-53281-57412 [DATE] 5:32pm Go to My Account Continue Shopping Than…"
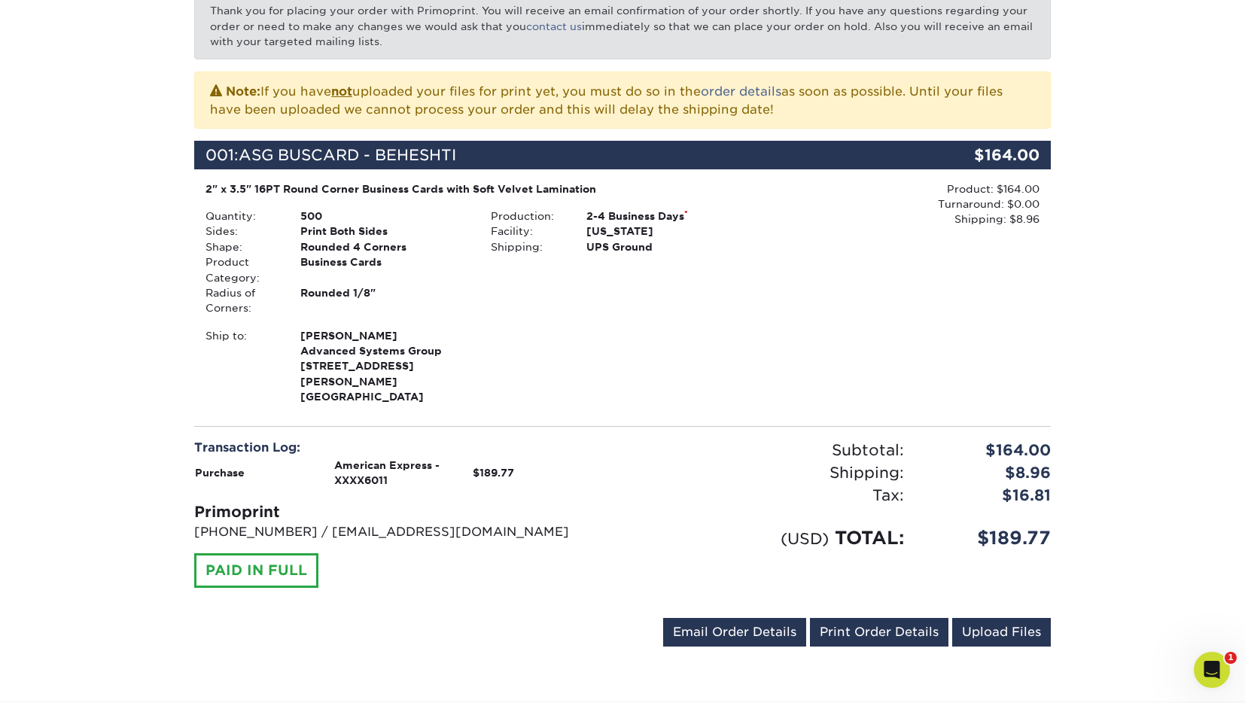
scroll to position [598, 0]
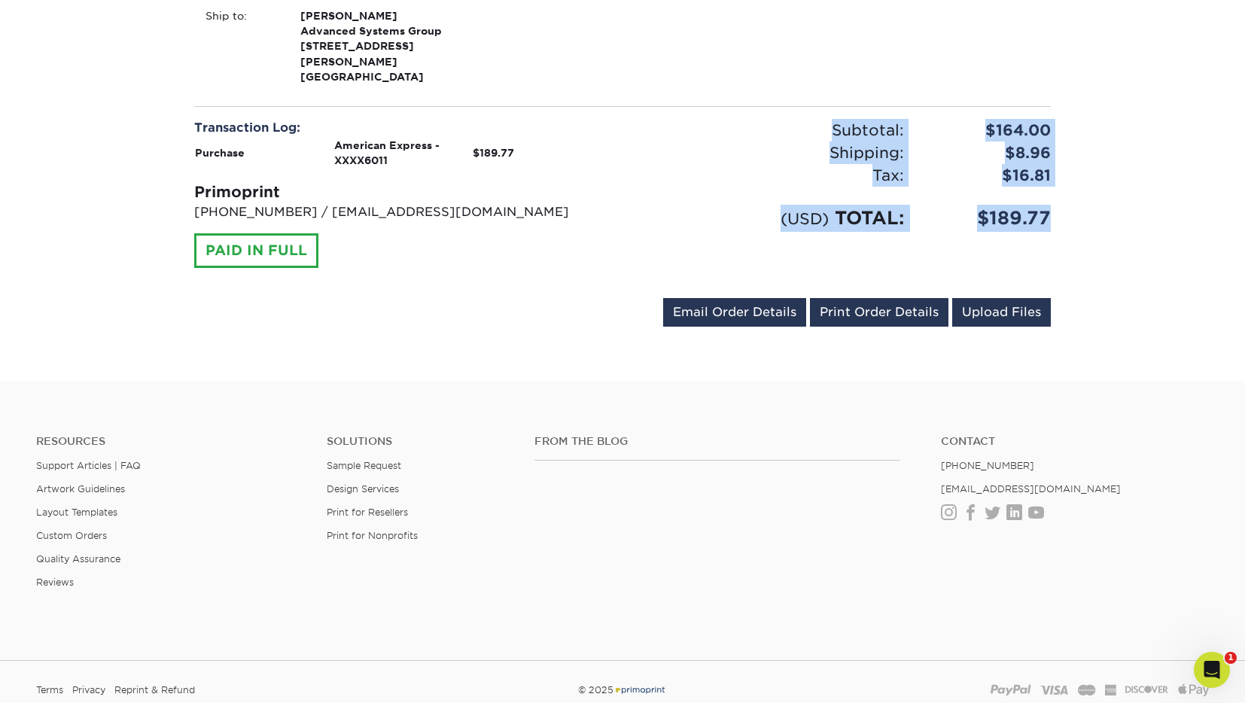
drag, startPoint x: 835, startPoint y: 112, endPoint x: 1075, endPoint y: 208, distance: 258.5
copy div "Subtotal: $164.00 Shipping: $8.96 Discounts: - $0.00 Tax: $16.81 (USD) TOTAL: $…"
